Goal: Transaction & Acquisition: Purchase product/service

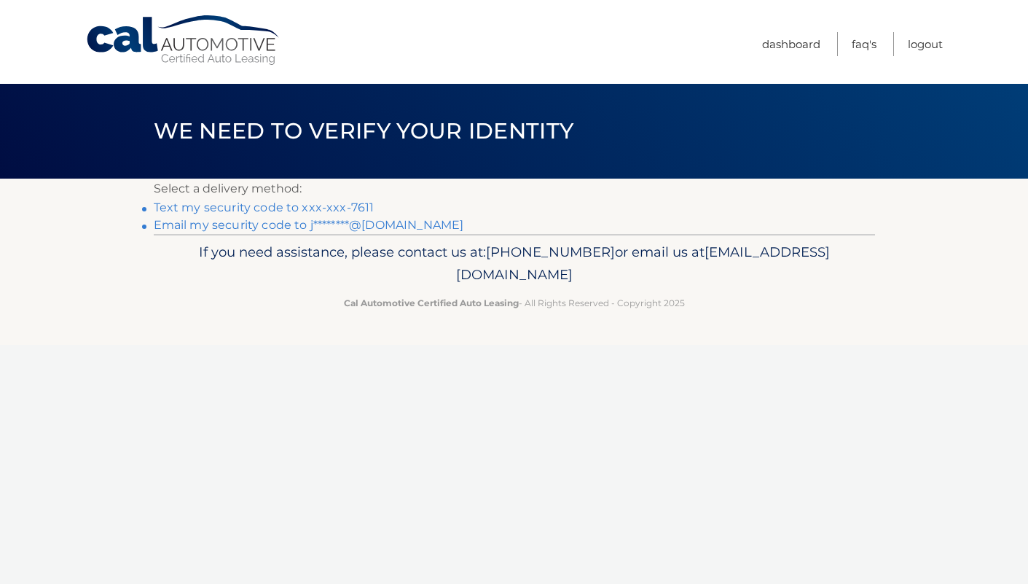
click at [263, 208] on link "Text my security code to xxx-xxx-7611" at bounding box center [264, 207] width 221 height 14
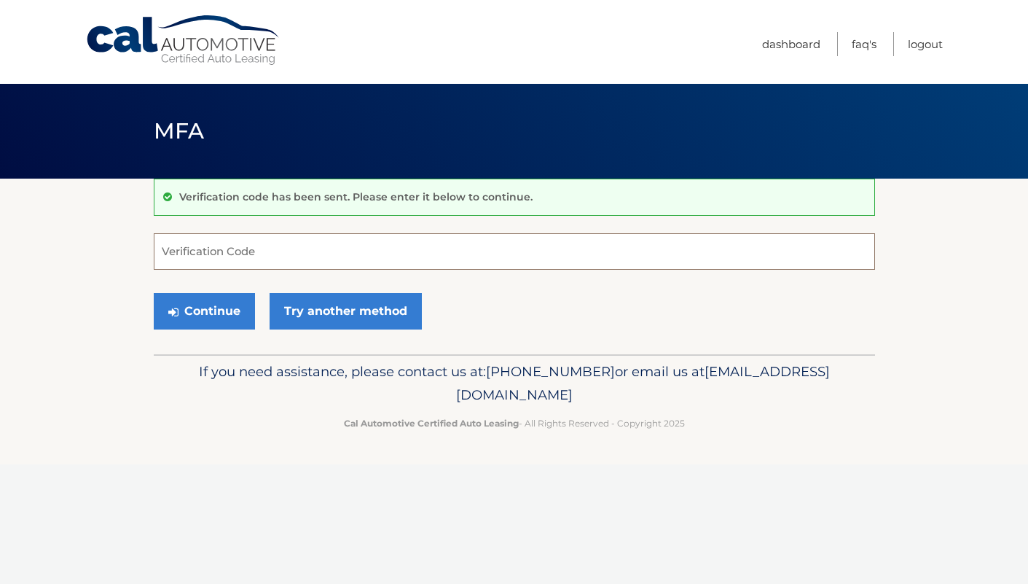
click at [223, 254] on input "Verification Code" at bounding box center [515, 251] width 722 height 36
type input "831175"
click at [198, 314] on button "Continue" at bounding box center [204, 311] width 101 height 36
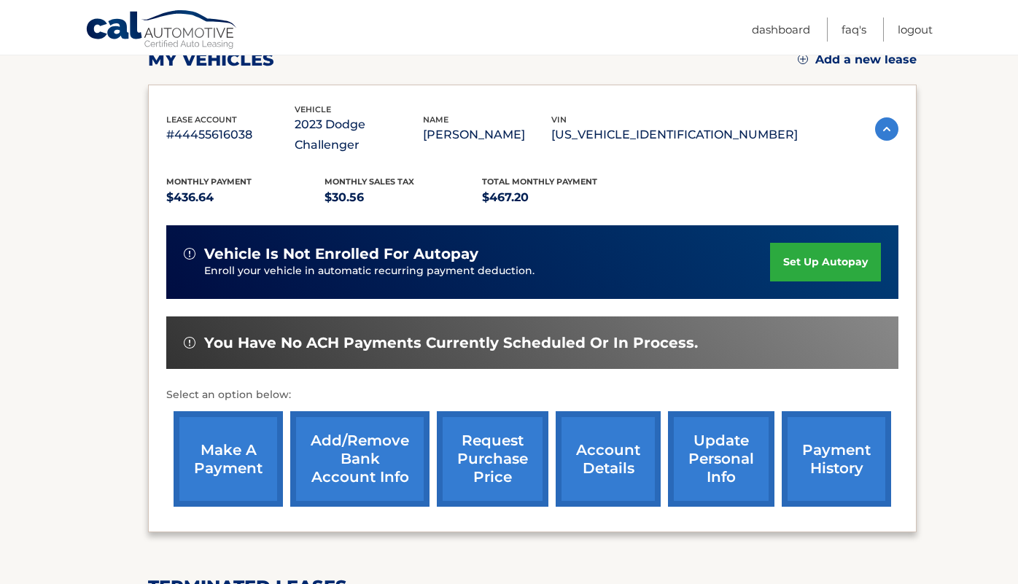
scroll to position [214, 0]
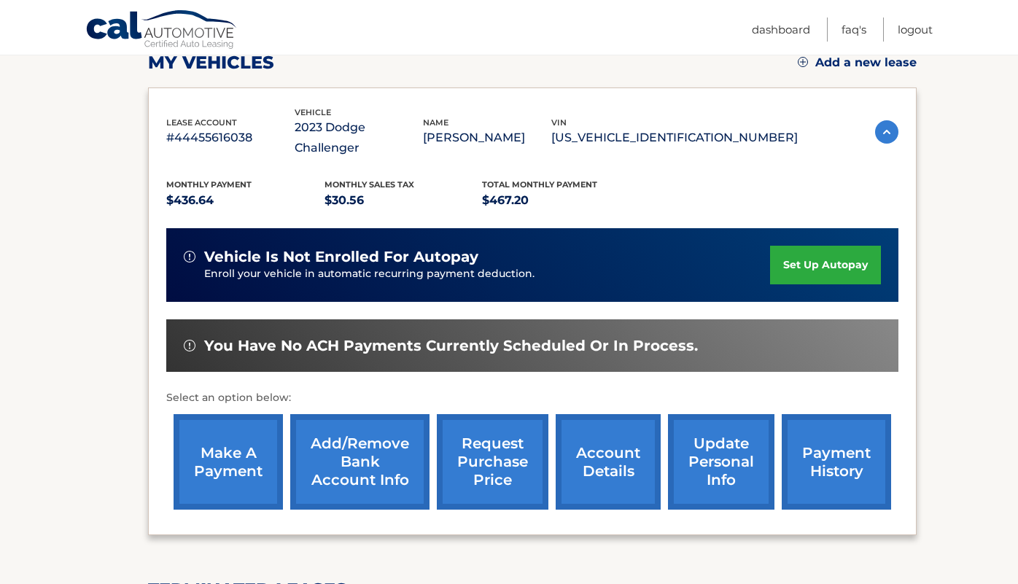
click at [240, 442] on link "make a payment" at bounding box center [227, 461] width 109 height 95
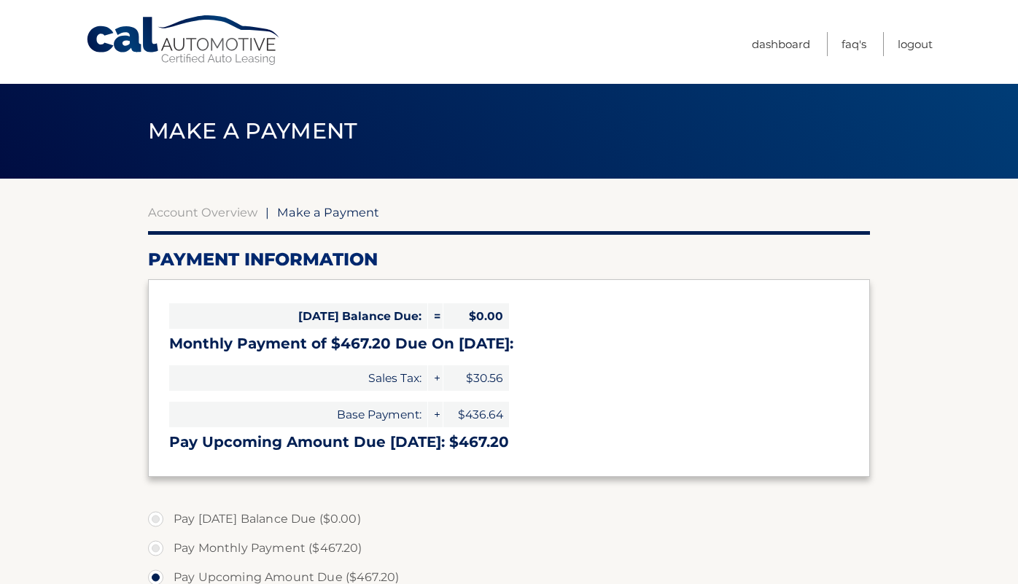
select select "YTNkNjEzZjktYjc1Mi00OTVkLWExNTItYTg5MTYzYjkyNzAy"
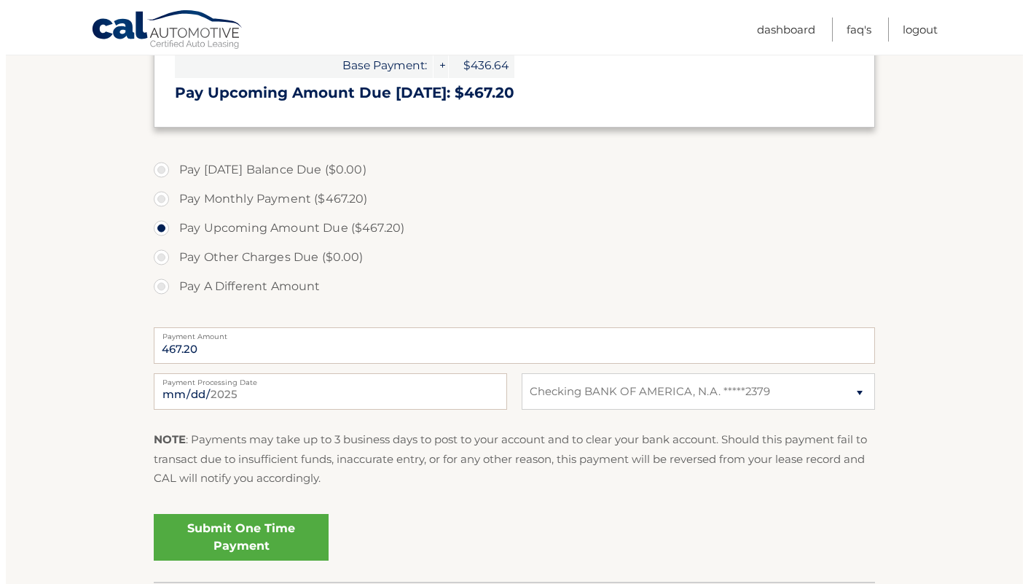
scroll to position [359, 0]
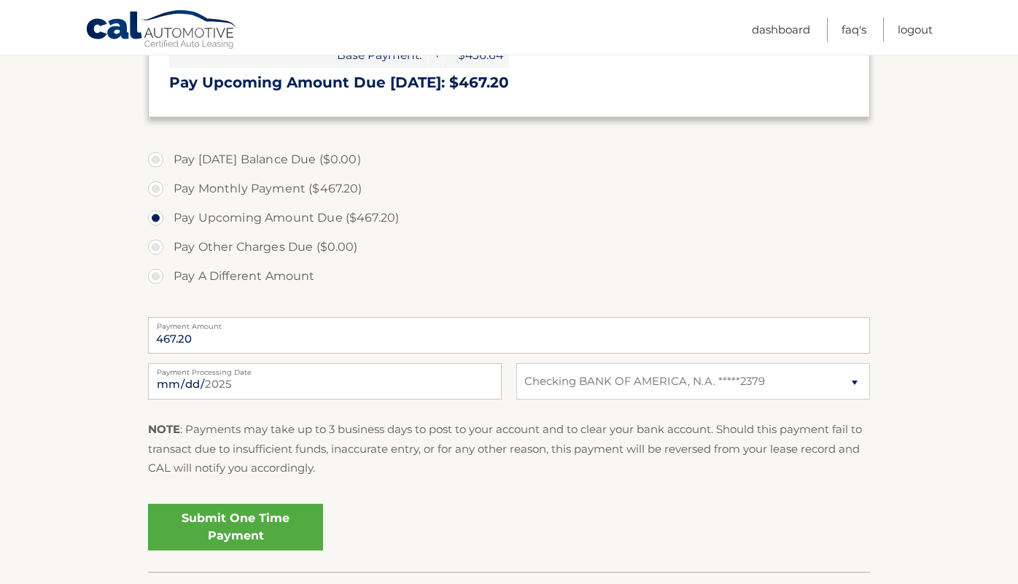
click at [267, 529] on link "Submit One Time Payment" at bounding box center [235, 527] width 175 height 47
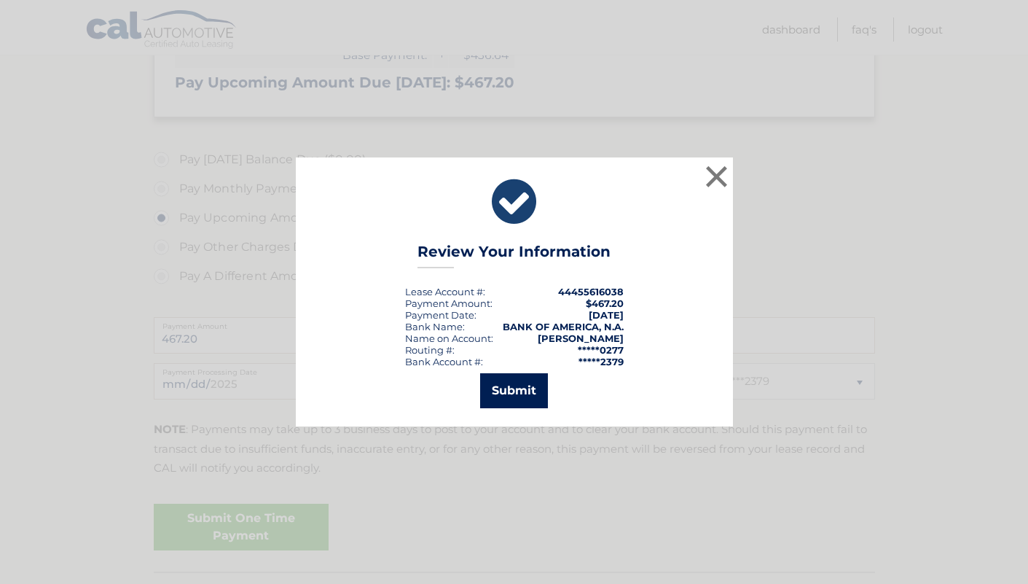
click at [525, 388] on button "Submit" at bounding box center [514, 390] width 68 height 35
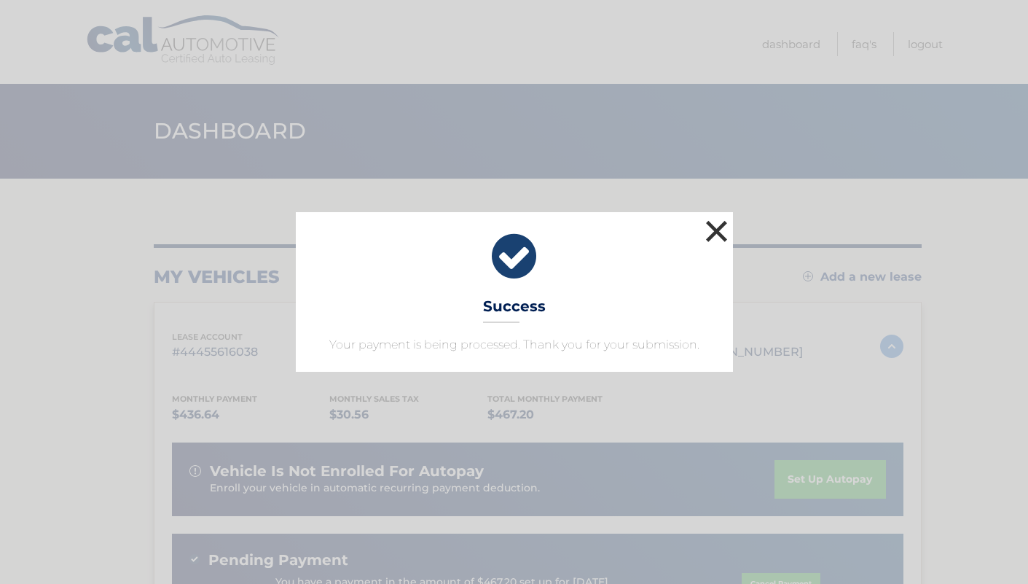
click at [715, 228] on button "×" at bounding box center [717, 230] width 29 height 29
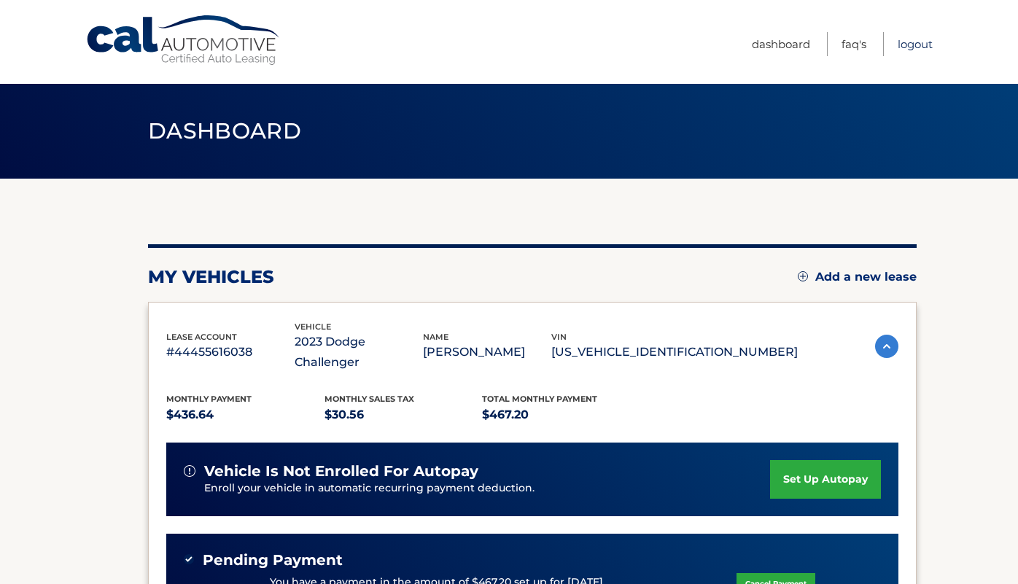
click at [917, 37] on link "Logout" at bounding box center [914, 44] width 35 height 24
